Goal: Task Accomplishment & Management: Use online tool/utility

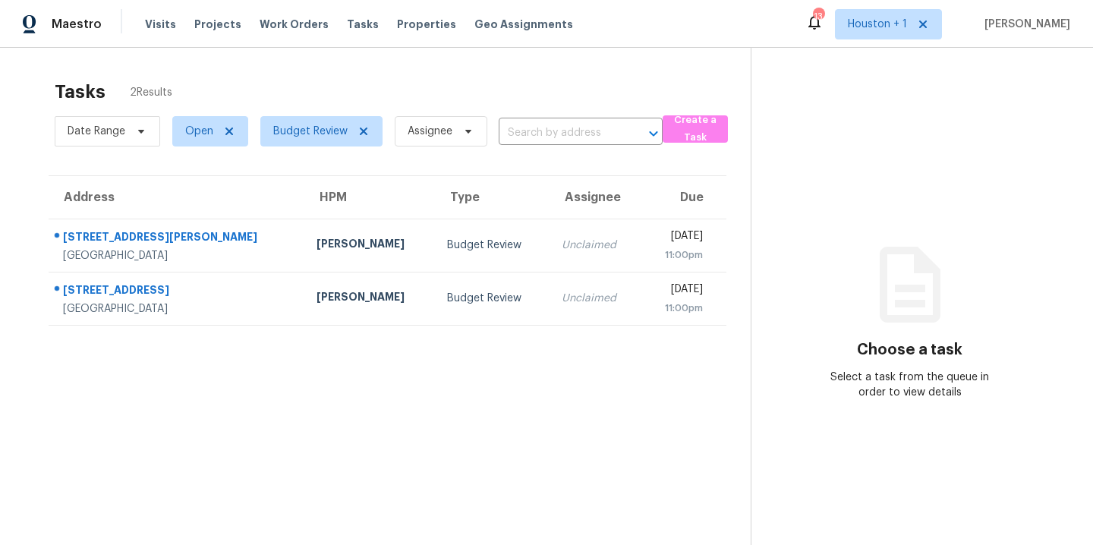
click at [329, 460] on section "Tasks 2 Results Date Range Open Budget Review Assignee ​ Create a Task Address …" at bounding box center [387, 332] width 726 height 521
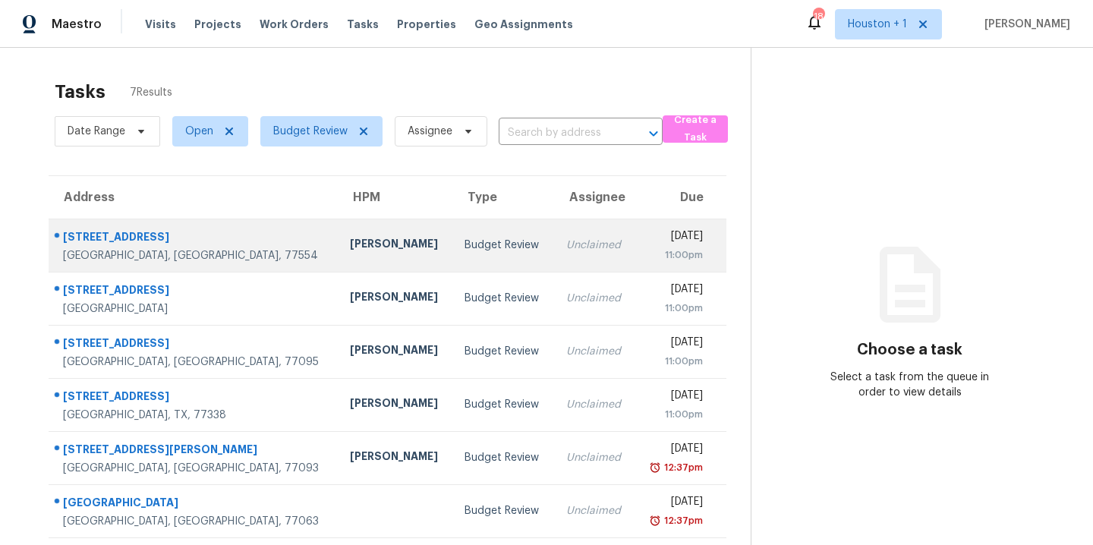
click at [350, 244] on div "[PERSON_NAME]" at bounding box center [395, 245] width 91 height 19
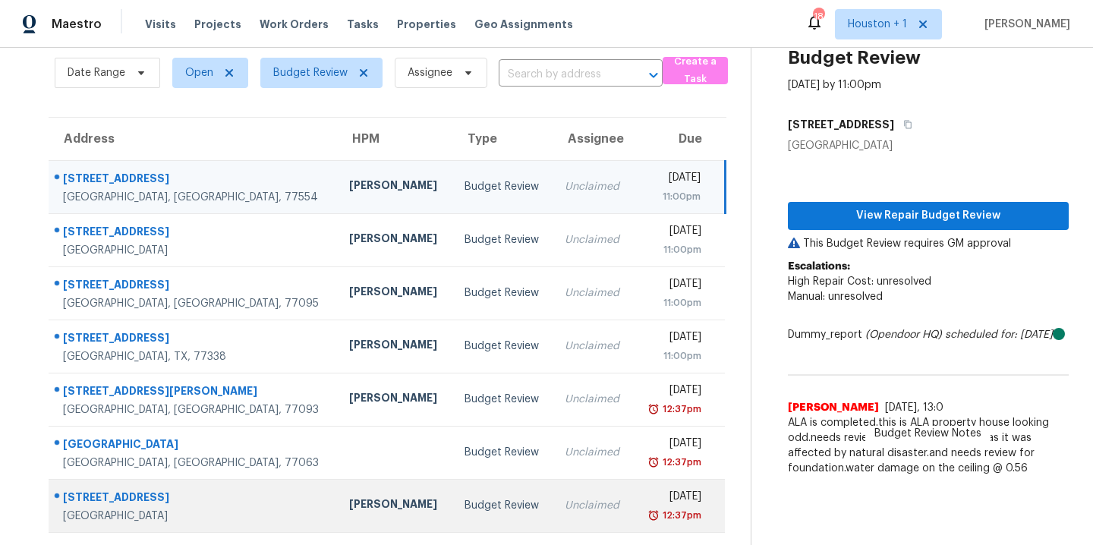
scroll to position [69, 0]
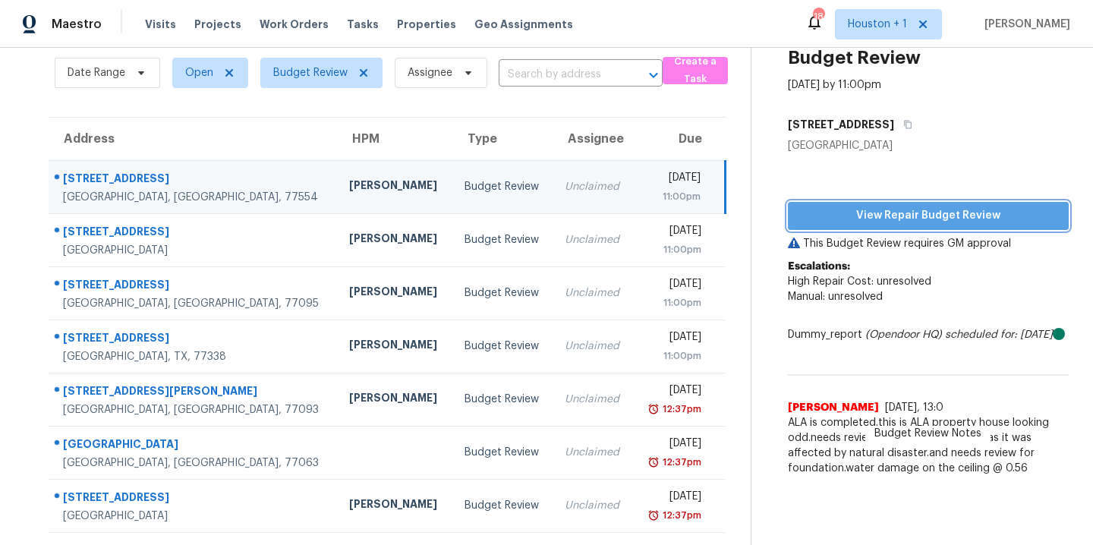
click at [944, 211] on span "View Repair Budget Review" at bounding box center [928, 215] width 257 height 19
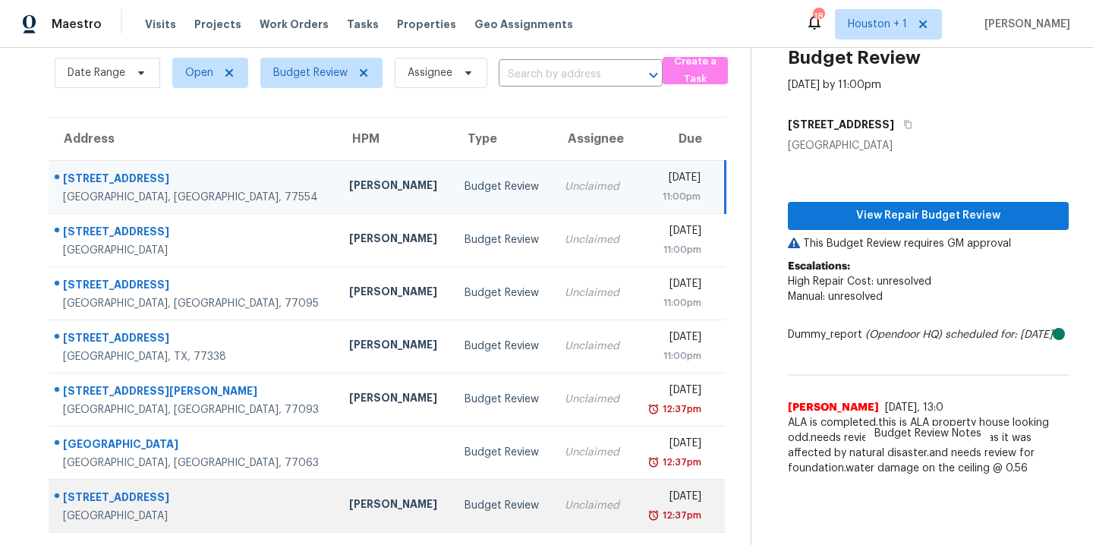
click at [92, 490] on div "[STREET_ADDRESS]" at bounding box center [194, 499] width 262 height 19
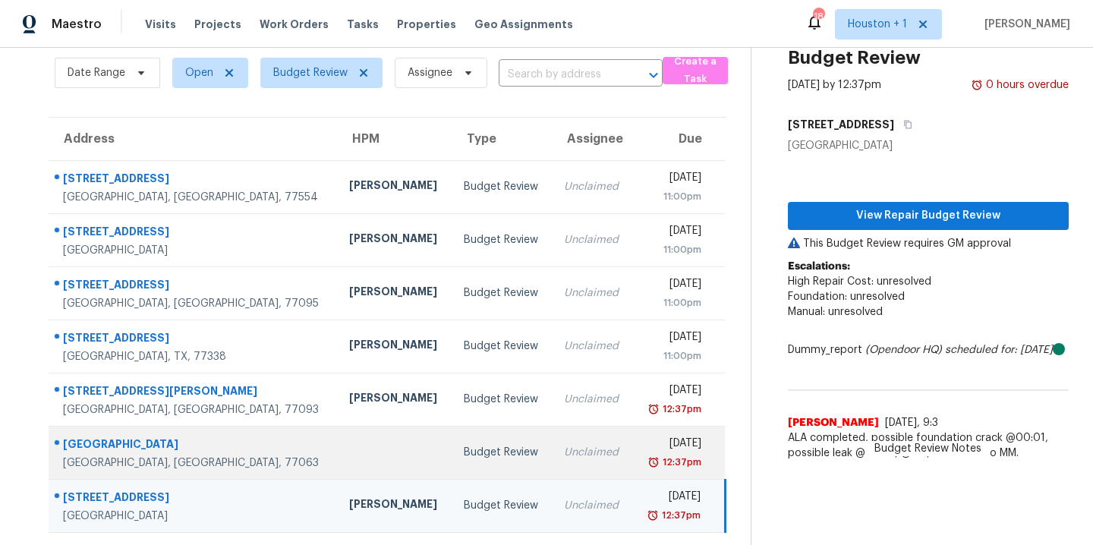
click at [192, 459] on td "7533 Del Monte Dr Houston, TX, 77063" at bounding box center [193, 452] width 288 height 53
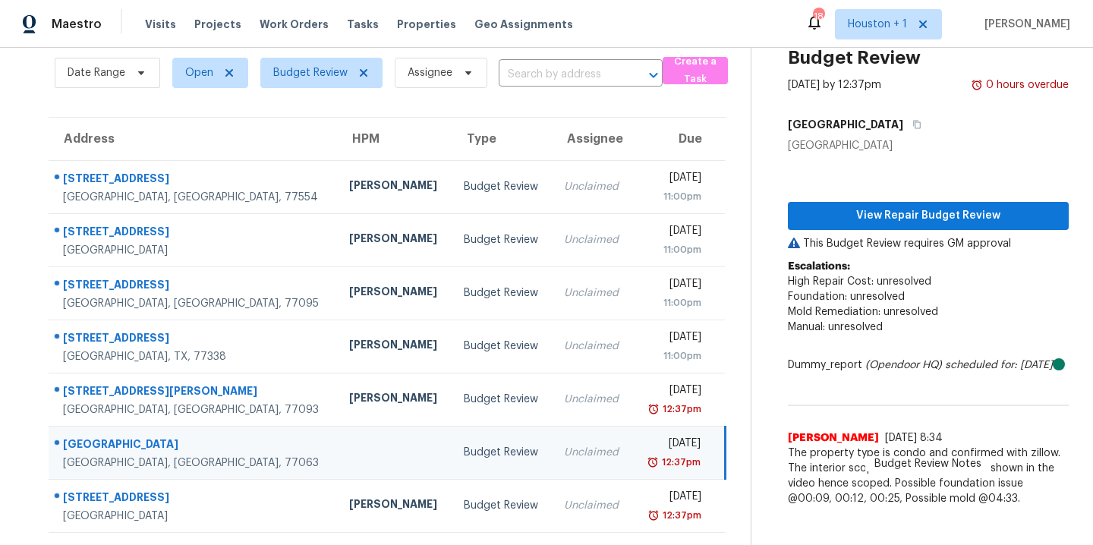
click at [14, 197] on div "Tasks 7 Results Date Range Open Budget Review Assignee ​ Create a Task Address …" at bounding box center [546, 267] width 1093 height 556
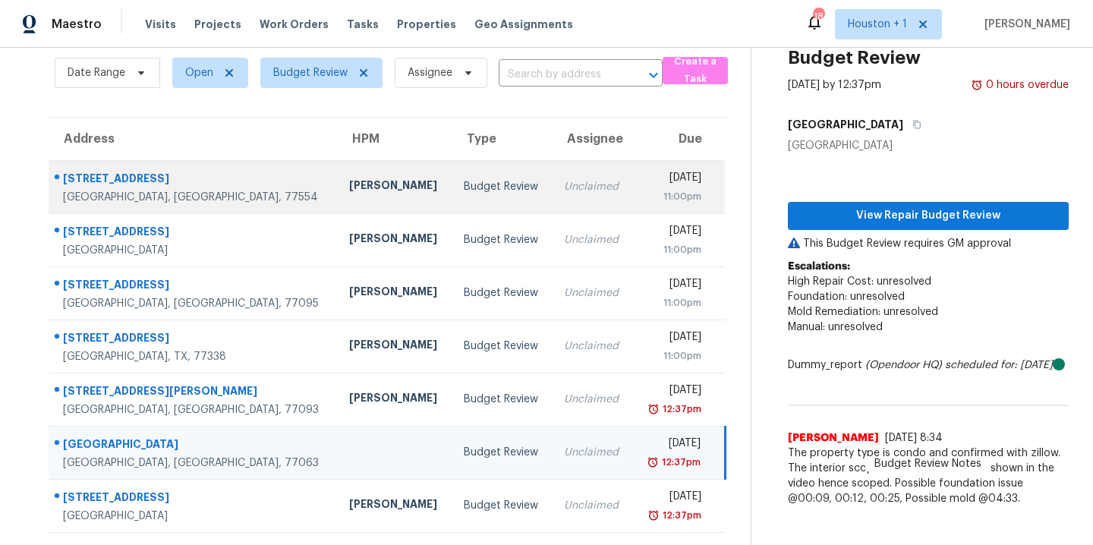
click at [337, 164] on td "[PERSON_NAME]" at bounding box center [394, 186] width 115 height 53
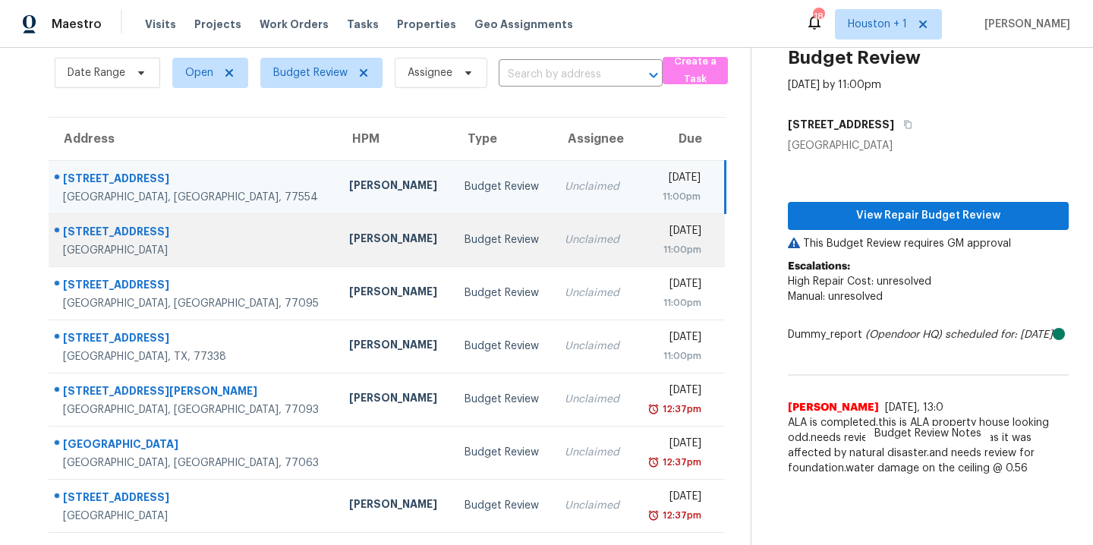
click at [349, 232] on div "Joseph Wolfe" at bounding box center [394, 240] width 90 height 19
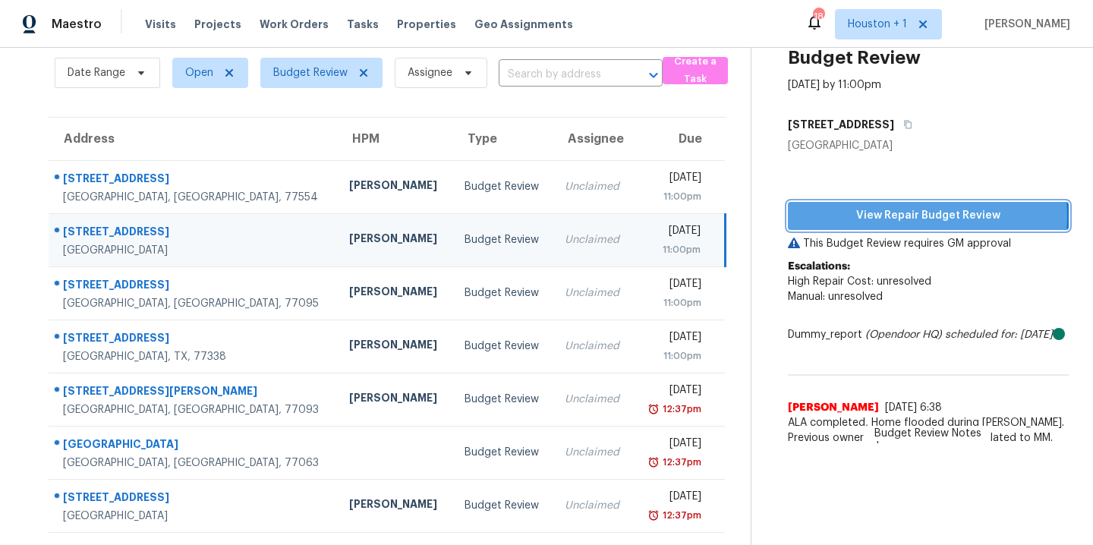
click at [900, 206] on span "View Repair Budget Review" at bounding box center [928, 215] width 257 height 19
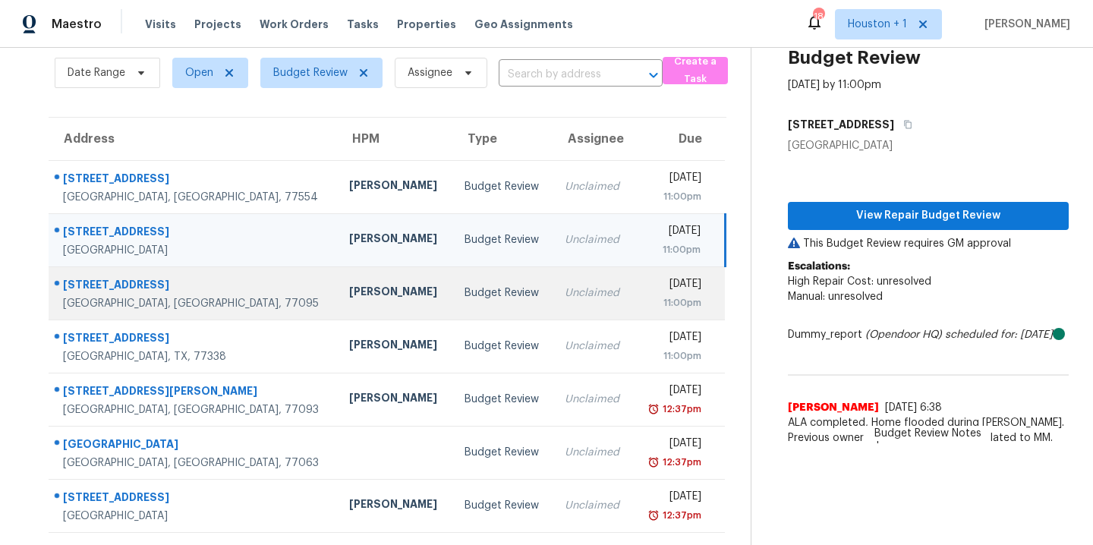
click at [349, 284] on div "Maria Zakharnitskaia" at bounding box center [394, 293] width 90 height 19
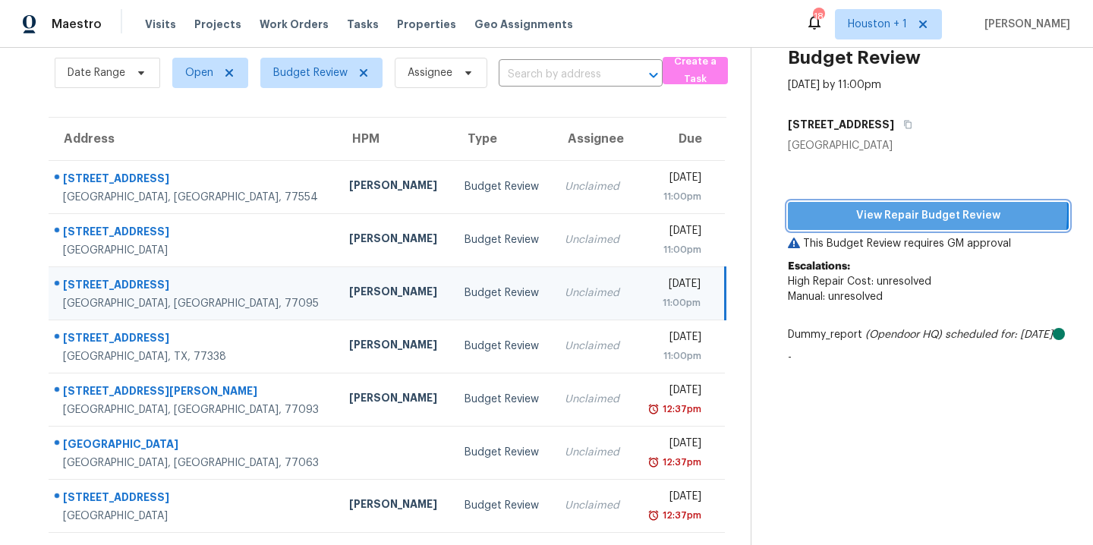
click at [871, 206] on span "View Repair Budget Review" at bounding box center [928, 215] width 257 height 19
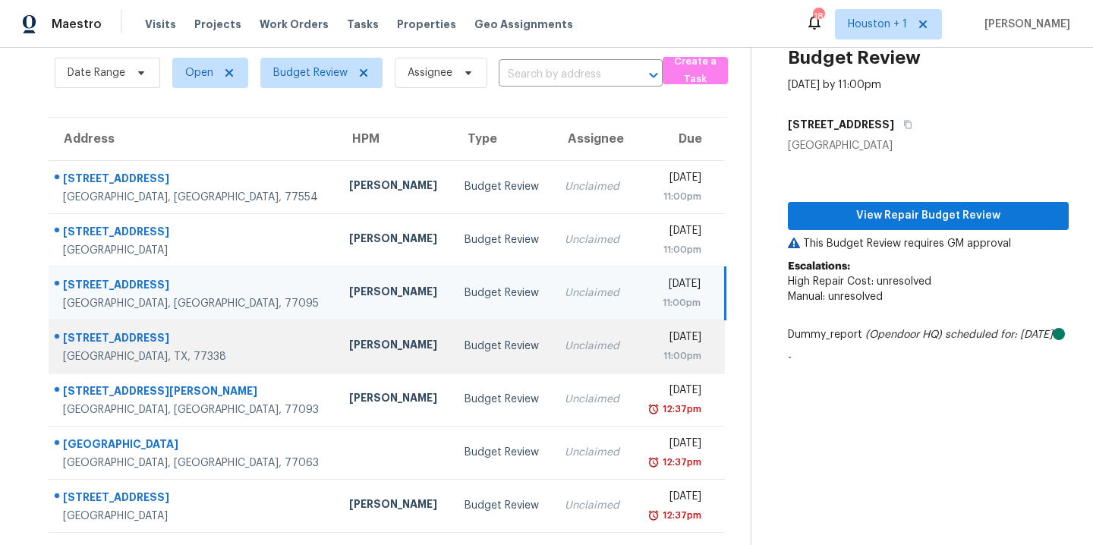
click at [159, 330] on div "[STREET_ADDRESS]" at bounding box center [194, 339] width 262 height 19
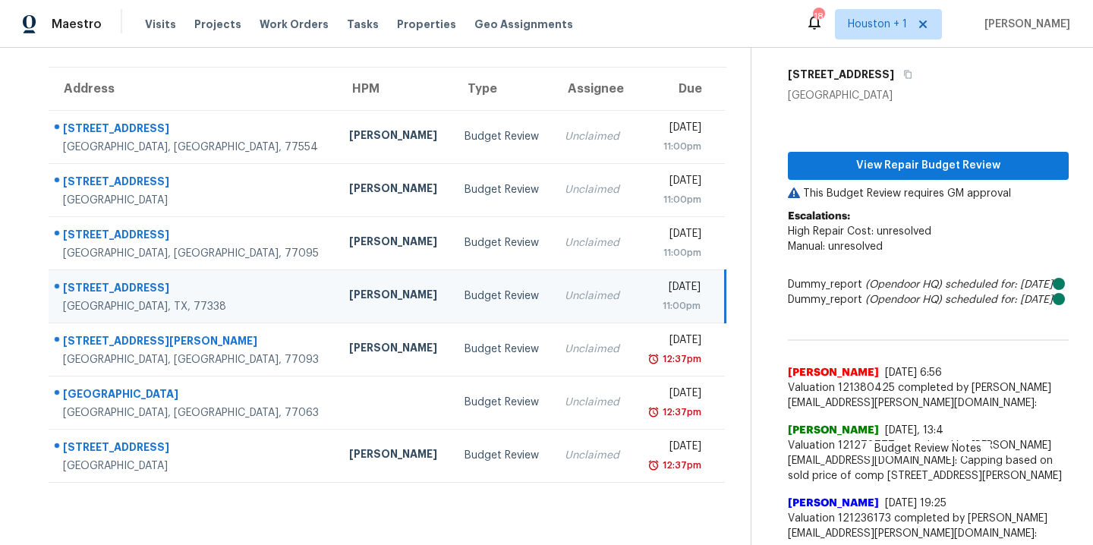
scroll to position [110, 0]
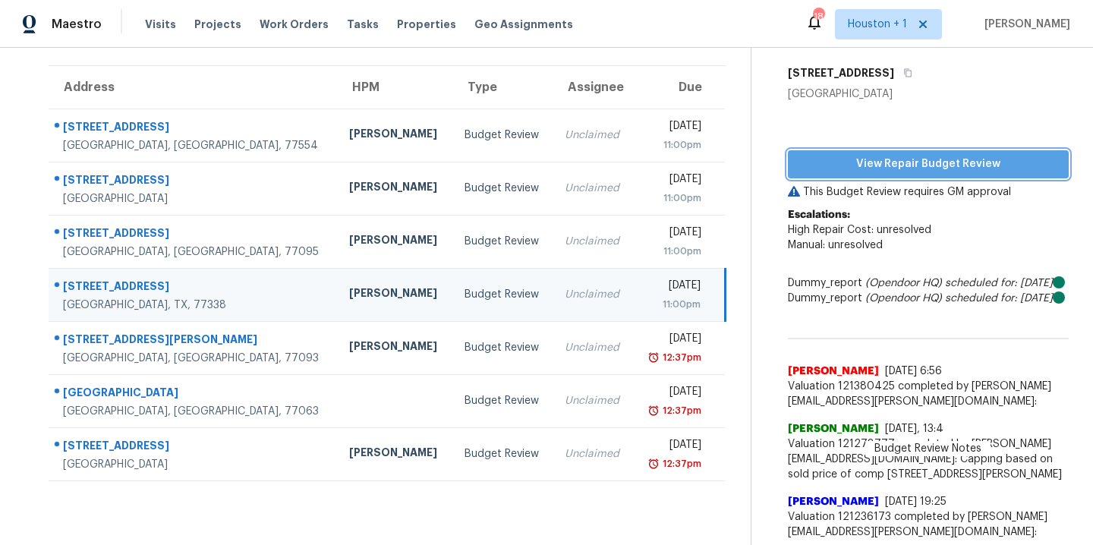
click at [922, 172] on span "View Repair Budget Review" at bounding box center [928, 164] width 257 height 19
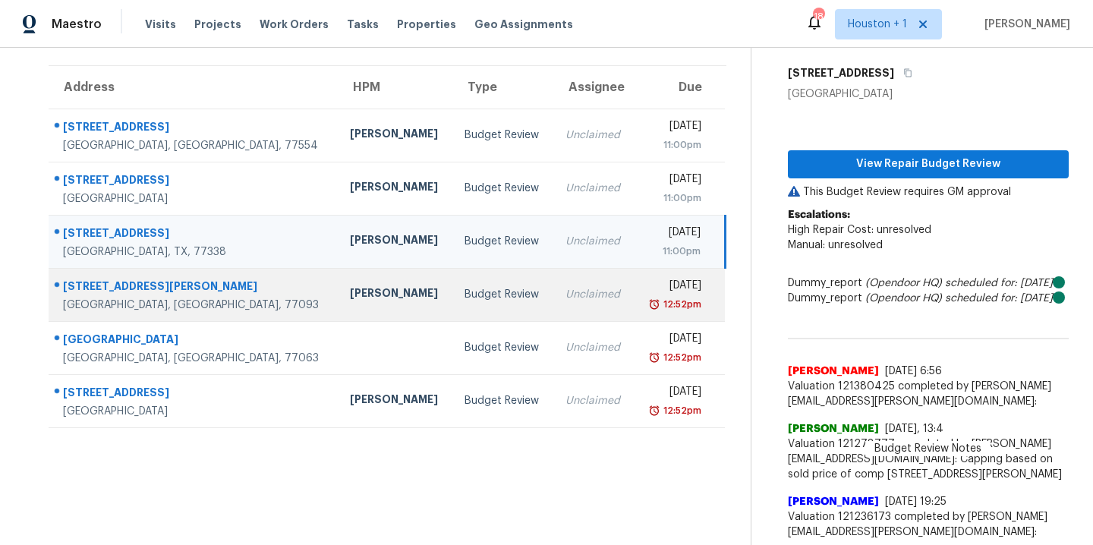
click at [169, 287] on div "1829 Skinner Rd" at bounding box center [194, 288] width 263 height 19
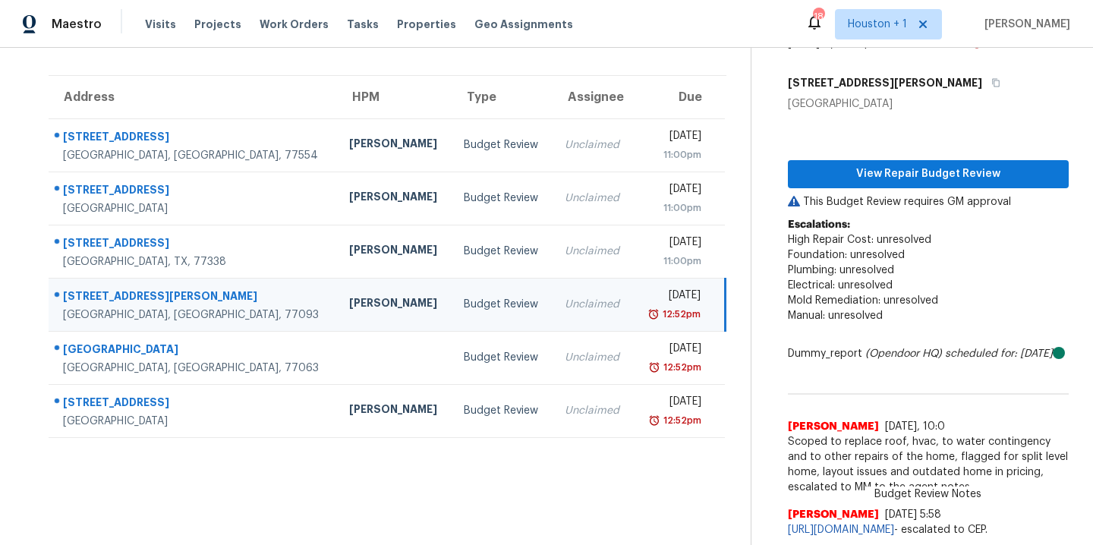
scroll to position [142, 0]
click at [919, 165] on span "View Repair Budget Review" at bounding box center [928, 174] width 257 height 19
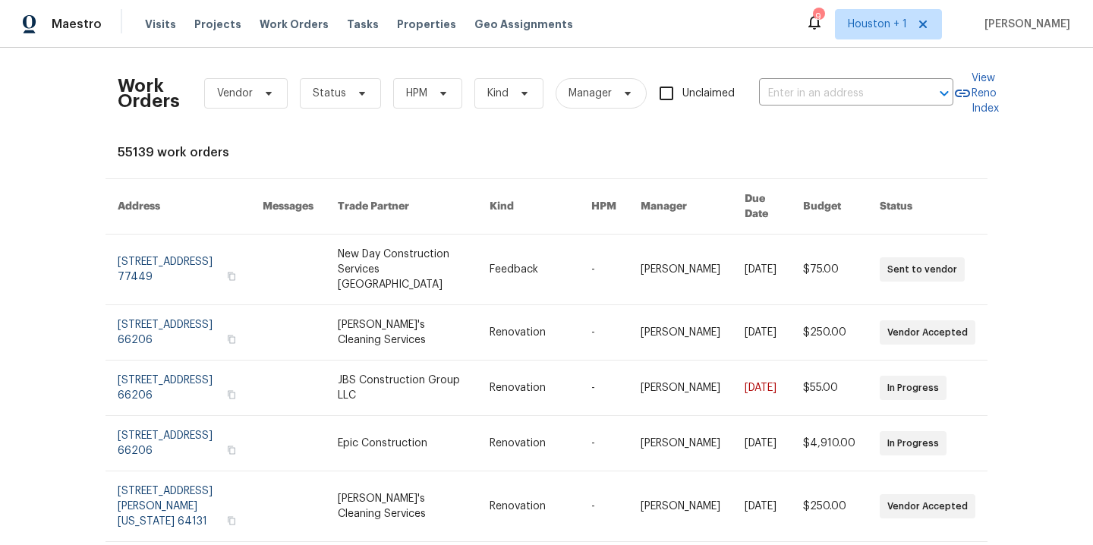
click at [61, 194] on div "Work Orders Vendor Status HPM Kind Manager Unclaimed ​ View Reno Index 55139 wo…" at bounding box center [546, 296] width 1093 height 497
click at [49, 203] on div "Work Orders Vendor Status HPM Kind Manager Unclaimed ​ View Reno Index 55139 wo…" at bounding box center [546, 296] width 1093 height 497
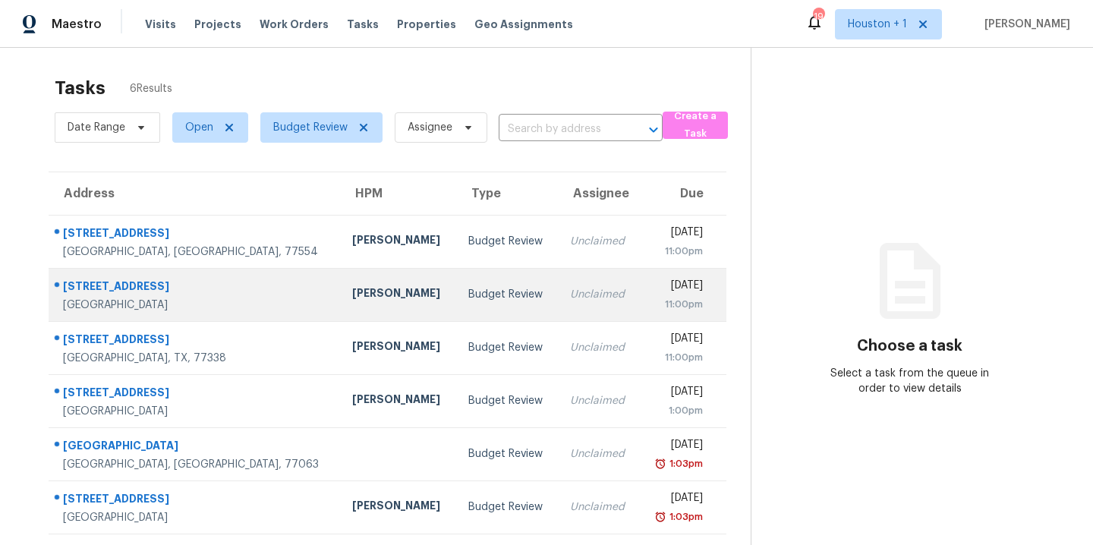
scroll to position [8, 0]
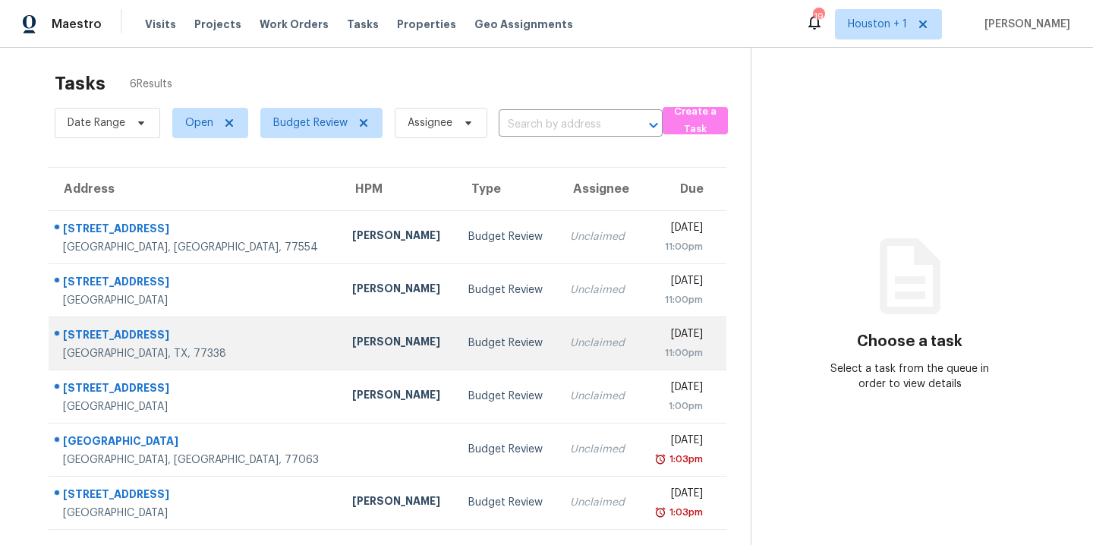
click at [97, 336] on div "[STREET_ADDRESS]" at bounding box center [195, 336] width 265 height 19
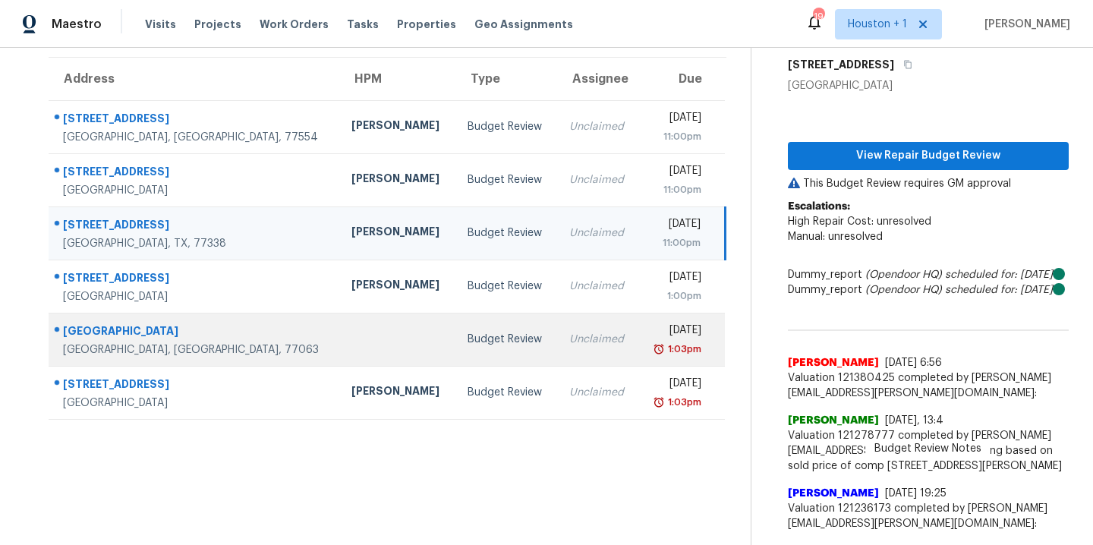
scroll to position [119, 0]
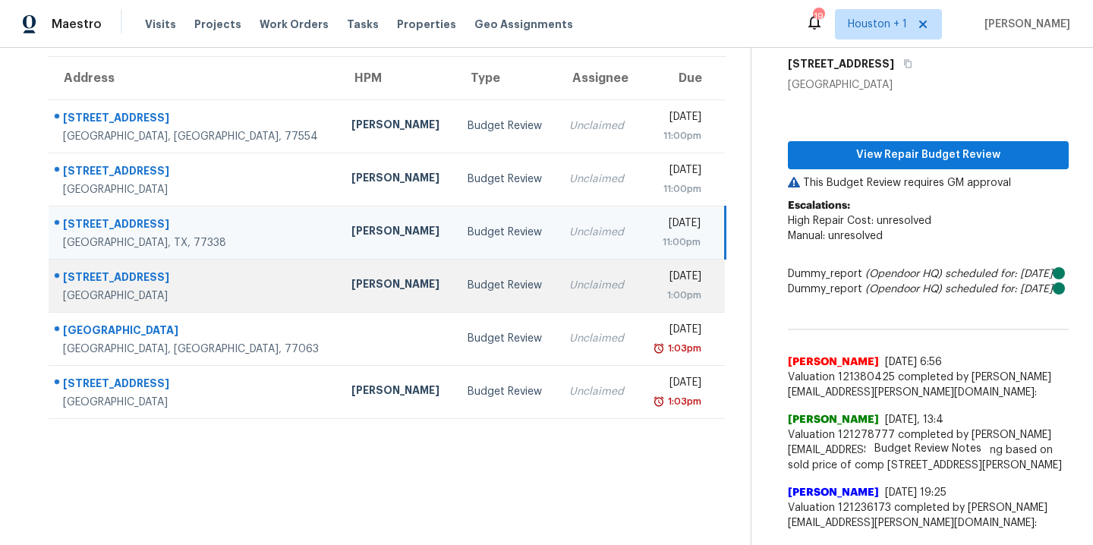
click at [118, 279] on div "[STREET_ADDRESS]" at bounding box center [195, 278] width 264 height 19
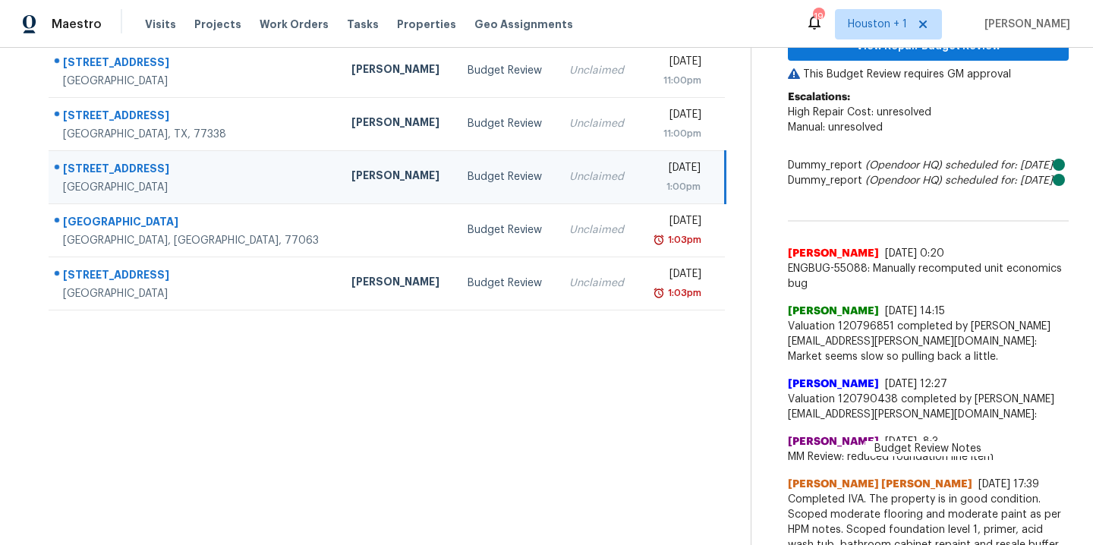
scroll to position [0, 0]
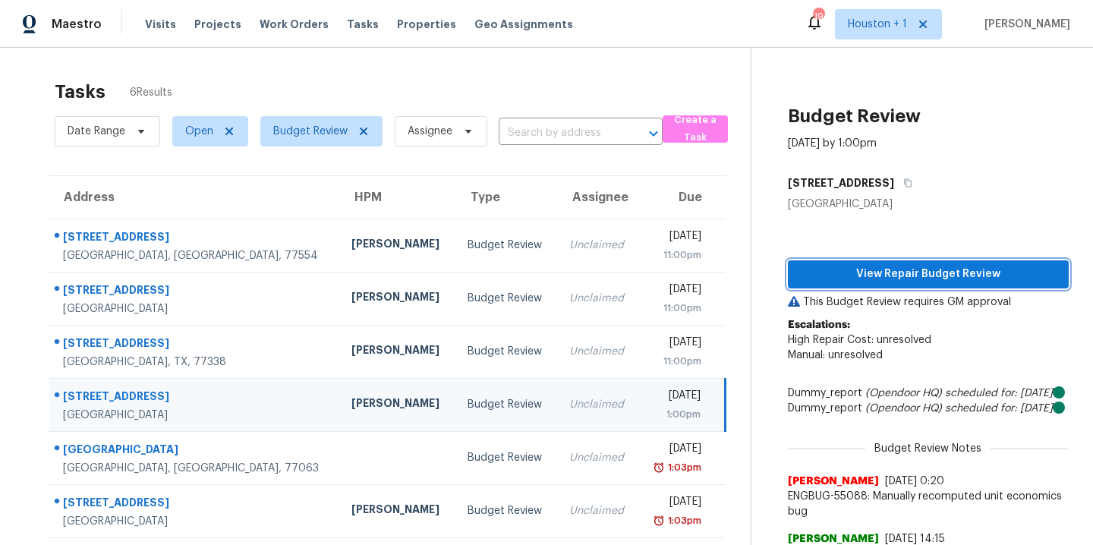
click at [952, 272] on span "View Repair Budget Review" at bounding box center [928, 274] width 257 height 19
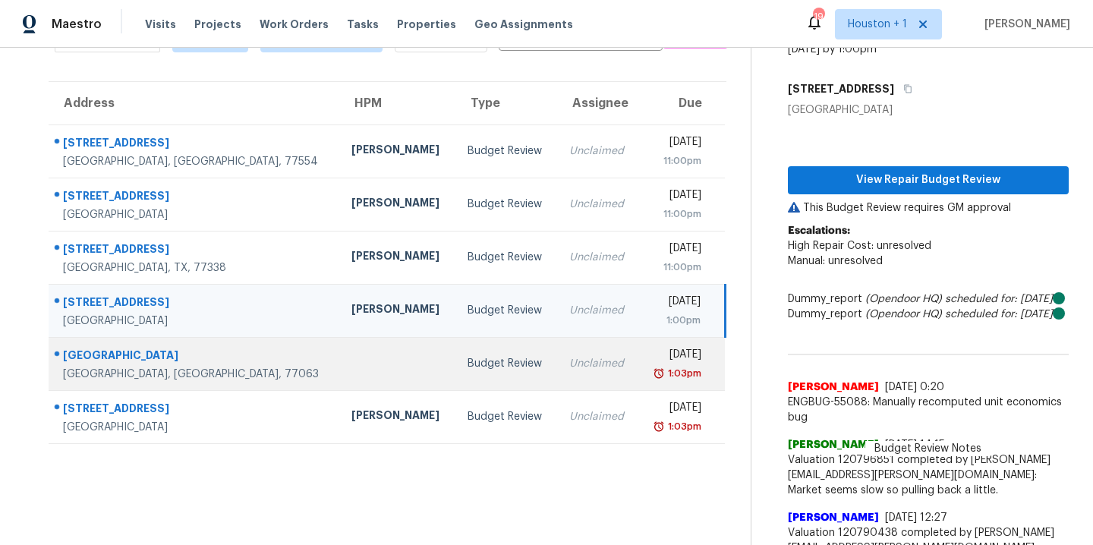
click at [84, 355] on div "[GEOGRAPHIC_DATA]" at bounding box center [195, 357] width 264 height 19
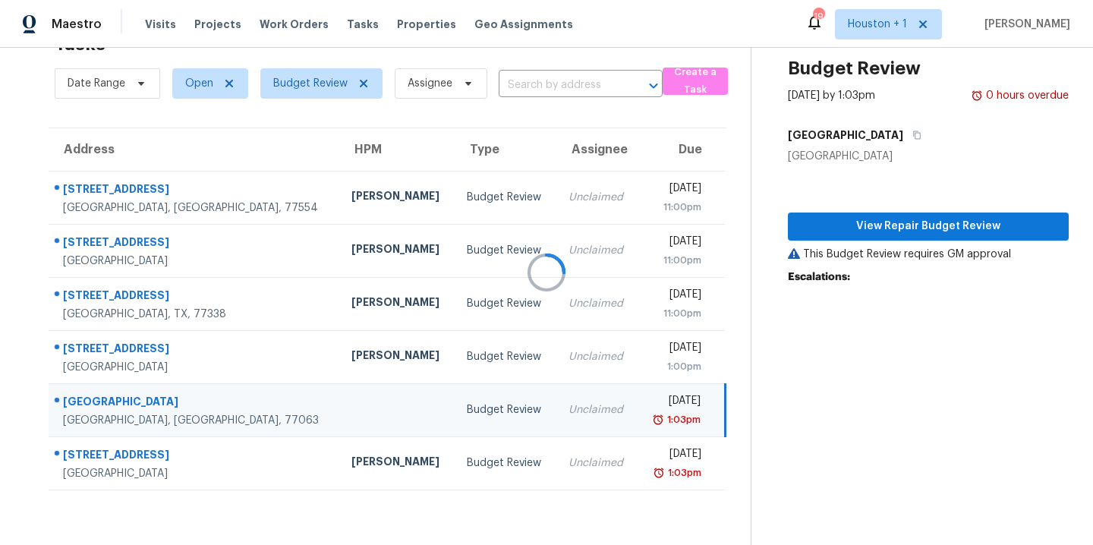
scroll to position [59, 0]
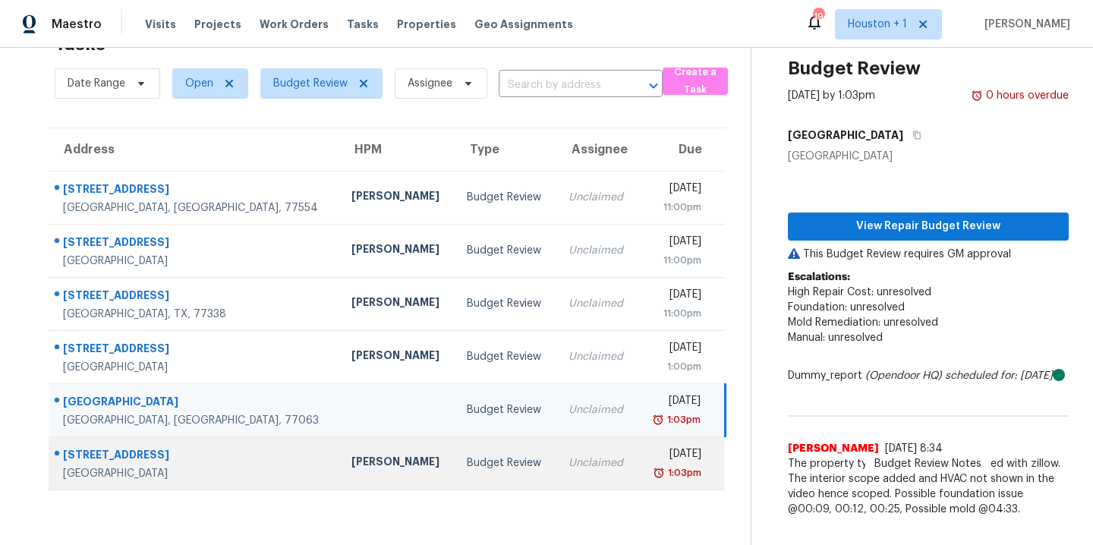
click at [133, 447] on div "9919 Pale Star Dr" at bounding box center [195, 456] width 264 height 19
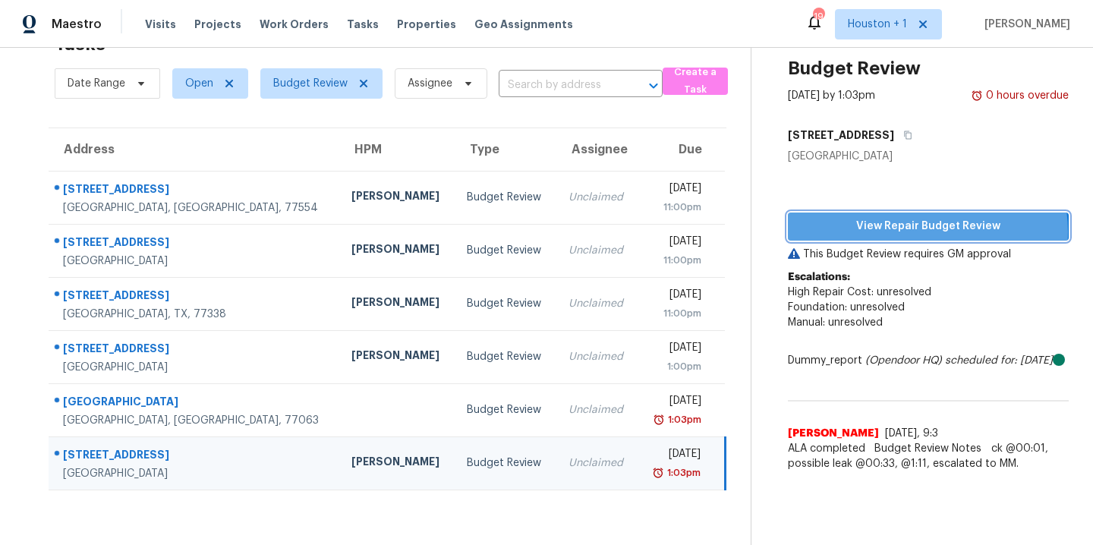
click at [917, 220] on span "View Repair Budget Review" at bounding box center [928, 226] width 257 height 19
